Goal: Task Accomplishment & Management: Manage account settings

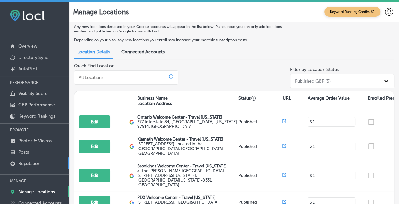
click at [22, 162] on p "Reputation" at bounding box center [29, 163] width 22 height 5
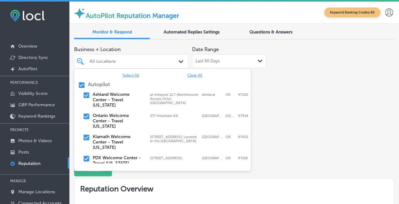
click at [179, 60] on icon "Path Created with Sketch." at bounding box center [181, 61] width 5 height 3
click at [81, 83] on input "checkbox" at bounding box center [82, 85] width 8 height 8
click at [85, 93] on input "checkbox" at bounding box center [87, 96] width 8 height 8
click at [306, 105] on div "Business + Location option at milepost 12.7 (Northbound Access Only); [GEOGRAPH…" at bounding box center [234, 95] width 321 height 104
click at [179, 63] on div "Path Created with Sketch." at bounding box center [182, 61] width 7 height 7
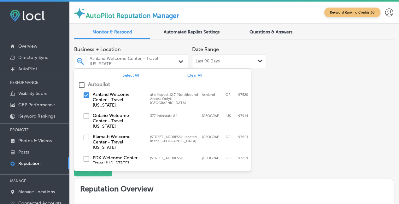
click at [81, 87] on input "checkbox" at bounding box center [82, 85] width 8 height 8
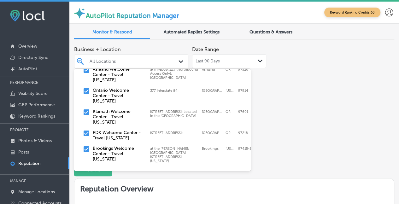
scroll to position [26, 0]
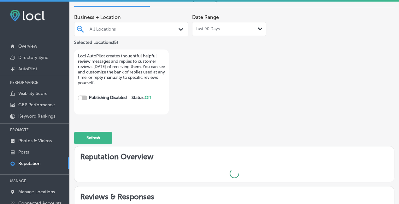
click at [330, 107] on div "Business + Location All Locations Path Created with Sketch. Selected Locations …" at bounding box center [234, 63] width 321 height 104
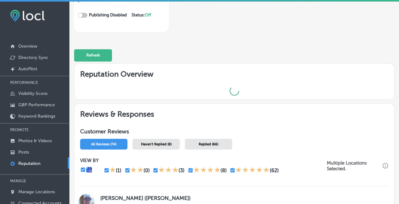
scroll to position [1, 0]
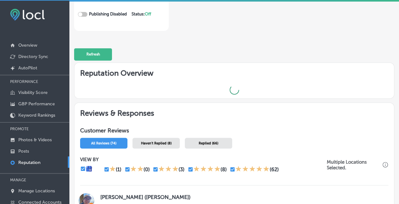
checkbox input "true"
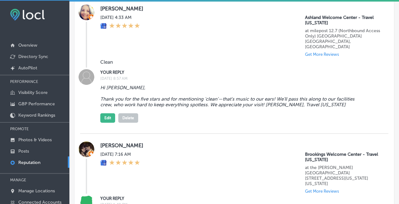
scroll to position [1437, 0]
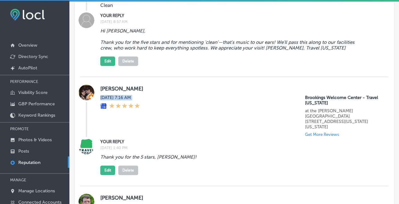
drag, startPoint x: 267, startPoint y: 50, endPoint x: 273, endPoint y: 48, distance: 6.8
click at [273, 85] on div "[PERSON_NAME] [DATE] 7:16 AM [GEOGRAPHIC_DATA] - Travel [US_STATE] at the [PERS…" at bounding box center [240, 111] width 281 height 52
click at [318, 21] on div "[PERSON_NAME][DATE] 4:33 AM [GEOGRAPHIC_DATA] - Travel [US_STATE] at milepost 1…" at bounding box center [234, 8] width 309 height 137
drag, startPoint x: 319, startPoint y: 20, endPoint x: 178, endPoint y: 18, distance: 140.8
click at [178, 26] on div "Hi [PERSON_NAME], Thank you for the five stars and for mentioning 'clean'—that'…" at bounding box center [240, 46] width 281 height 40
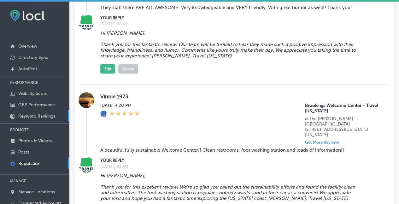
scroll to position [1795, 0]
drag, startPoint x: 244, startPoint y: 134, endPoint x: 244, endPoint y: 129, distance: 4.7
click at [244, 173] on blockquote "Hi [PERSON_NAME], Thank you for this excellent review! We're so glad you called…" at bounding box center [230, 187] width 260 height 28
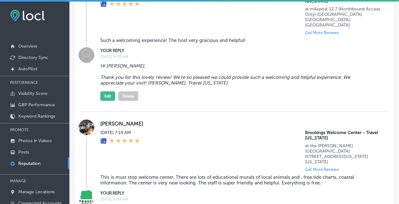
scroll to position [2047, 0]
